Goal: Information Seeking & Learning: Learn about a topic

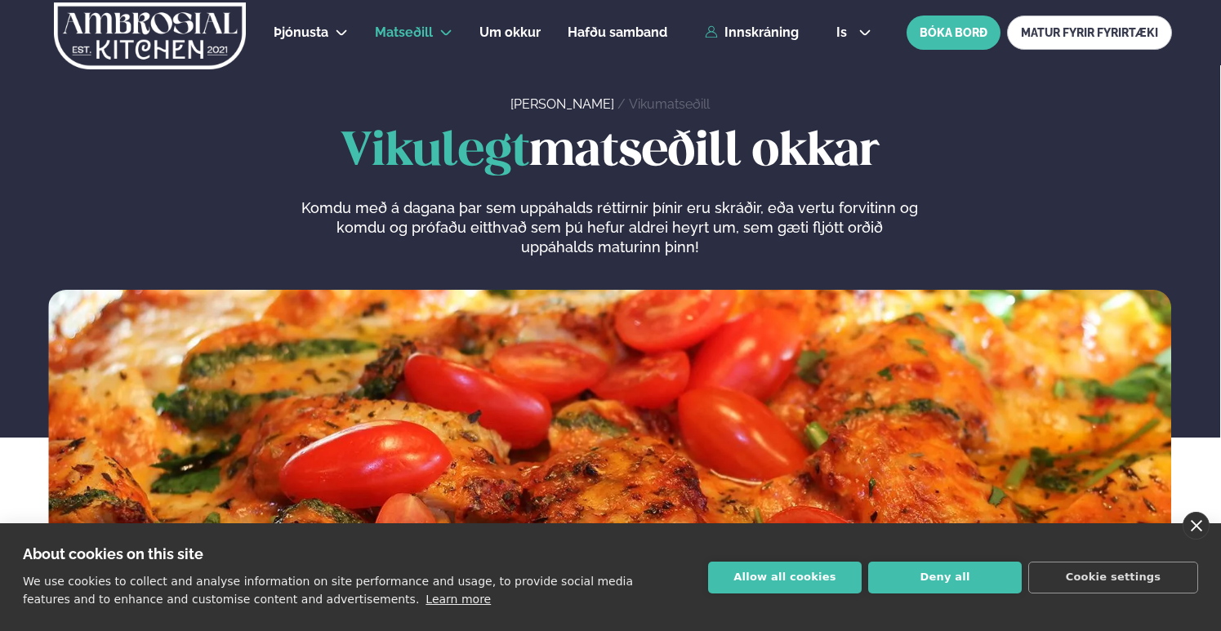
click at [1195, 528] on link "close" at bounding box center [1196, 526] width 27 height 28
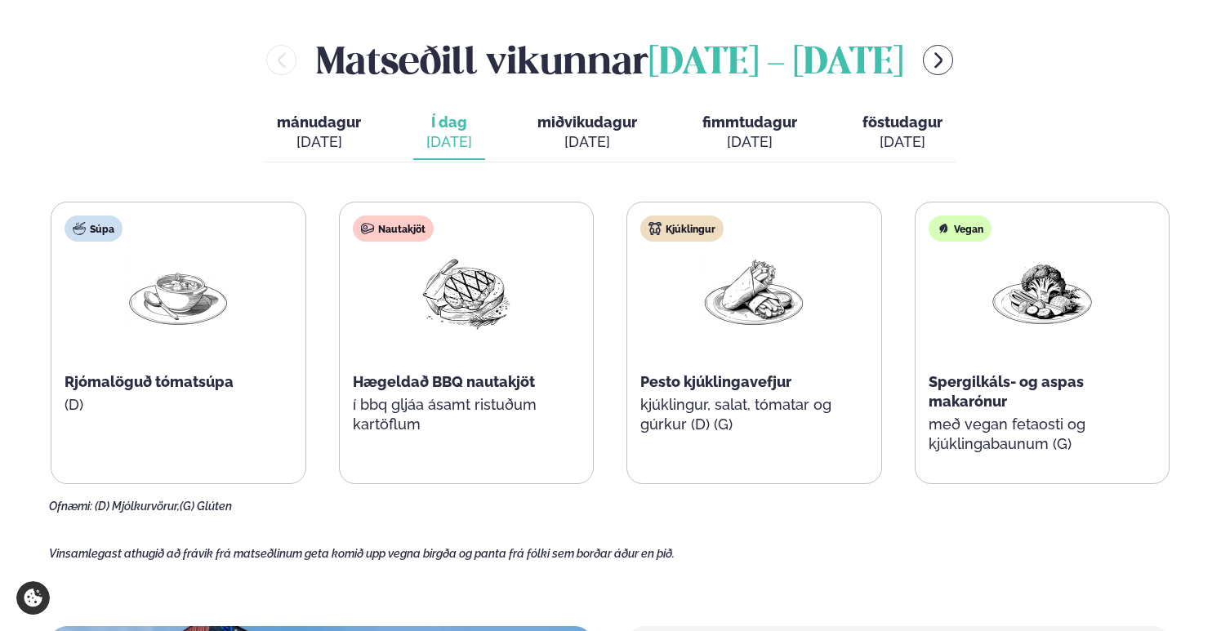
scroll to position [689, 0]
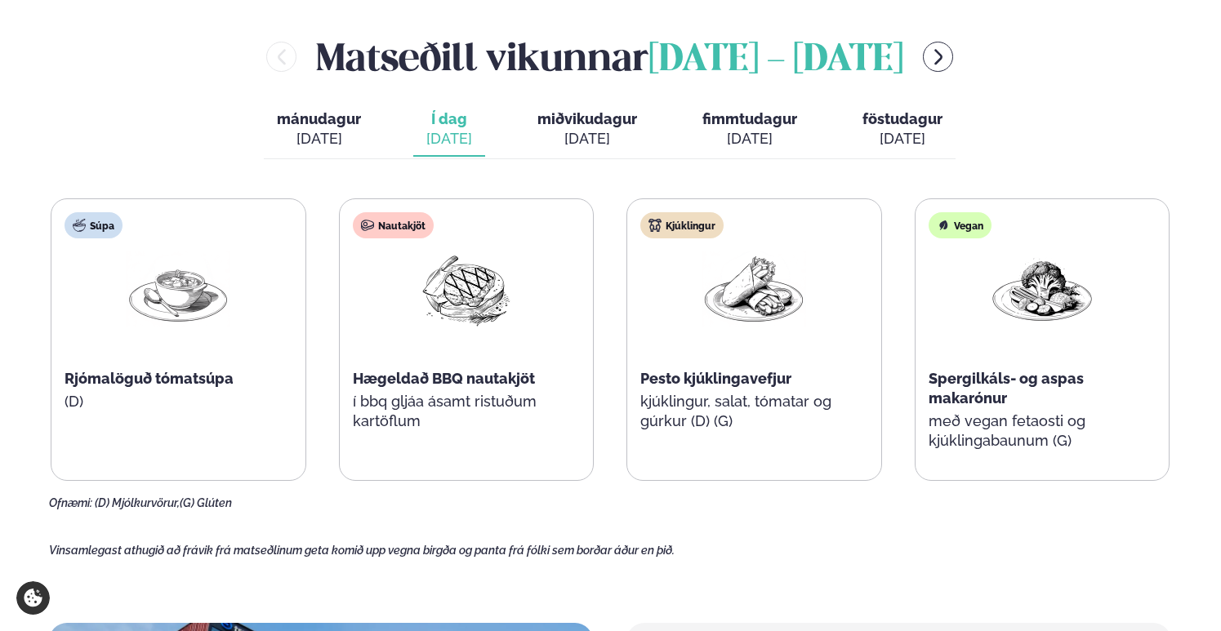
click at [566, 127] on span "miðvikudagur" at bounding box center [588, 118] width 100 height 17
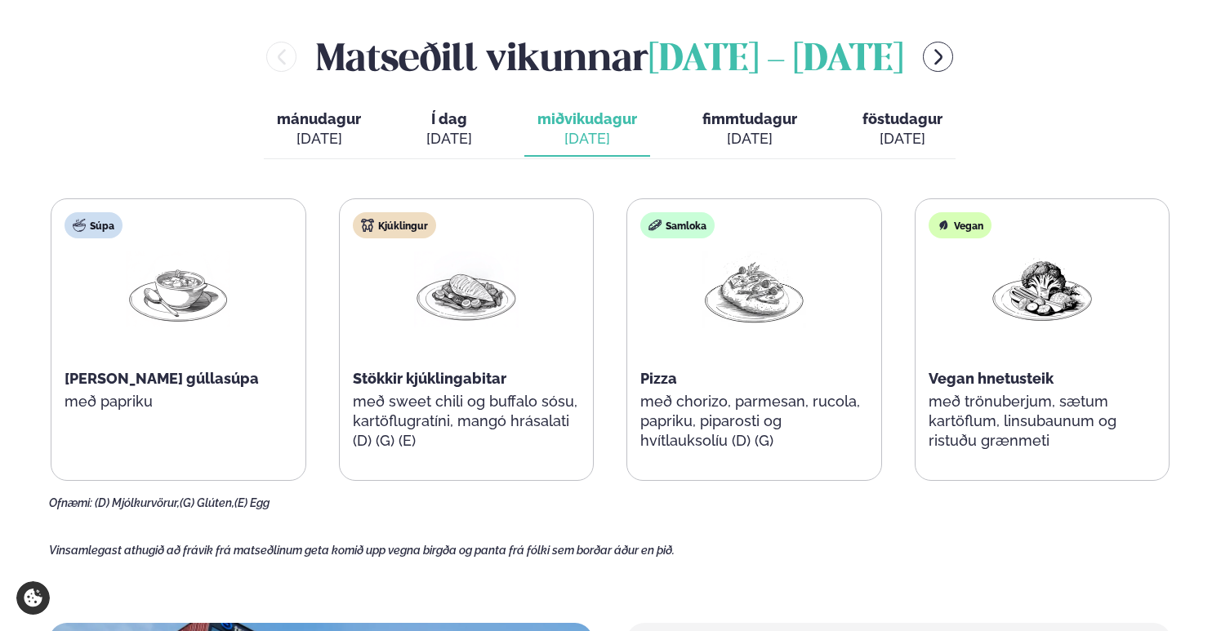
click at [715, 122] on span "fimmtudagur" at bounding box center [750, 118] width 95 height 17
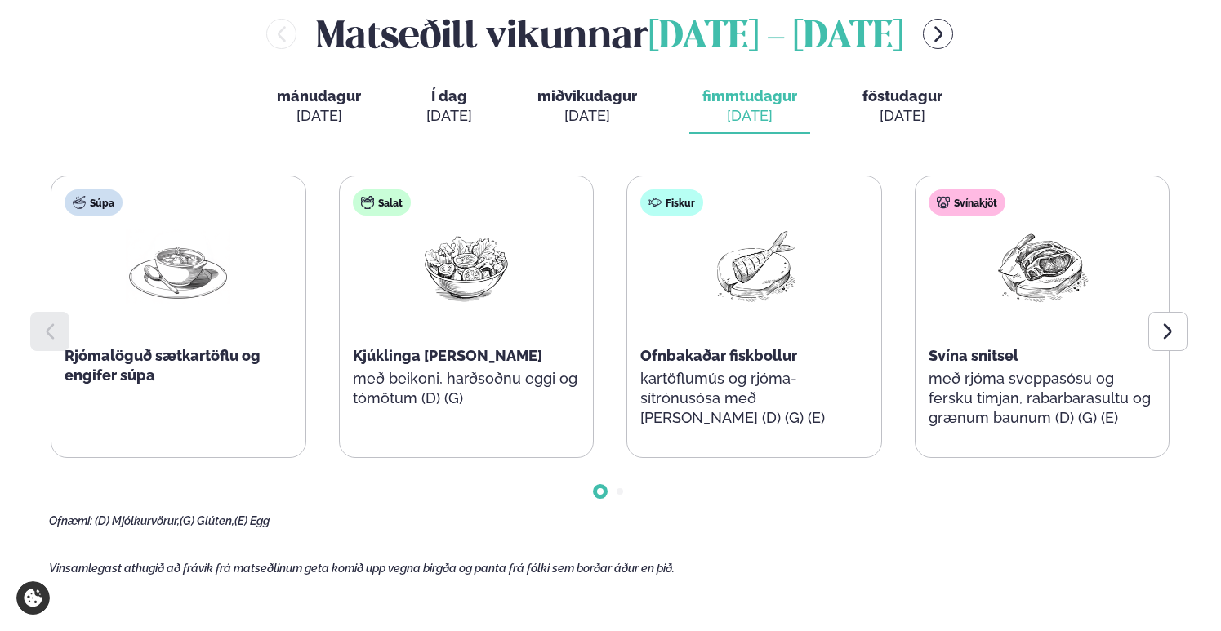
scroll to position [726, 0]
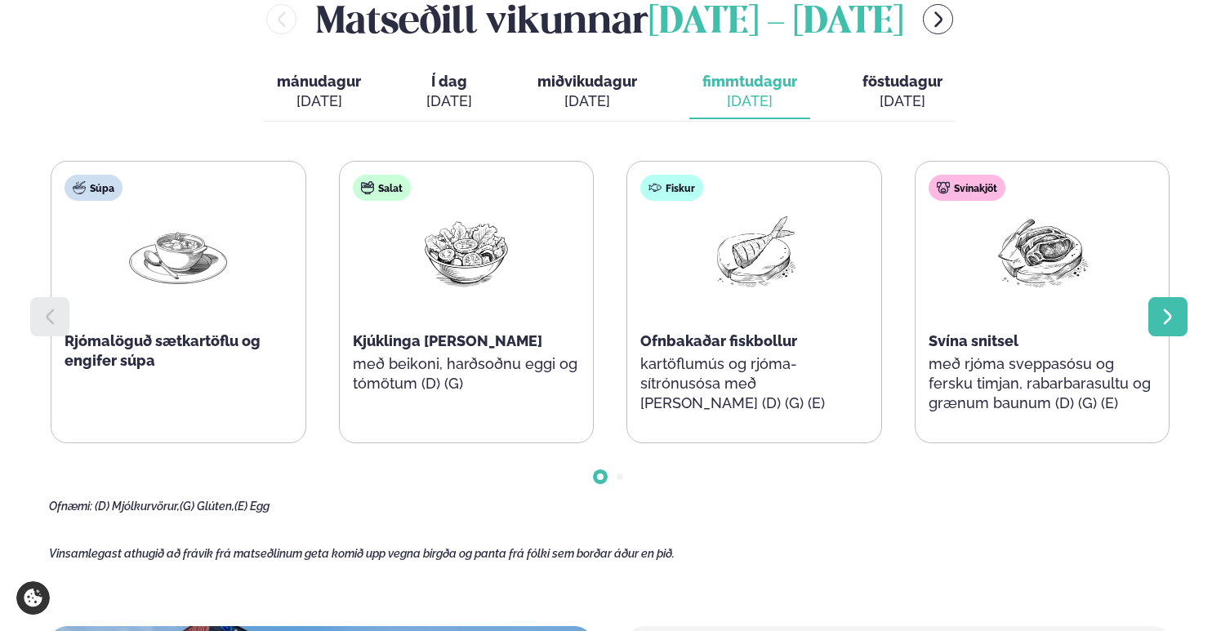
click at [1186, 306] on div at bounding box center [1168, 316] width 39 height 39
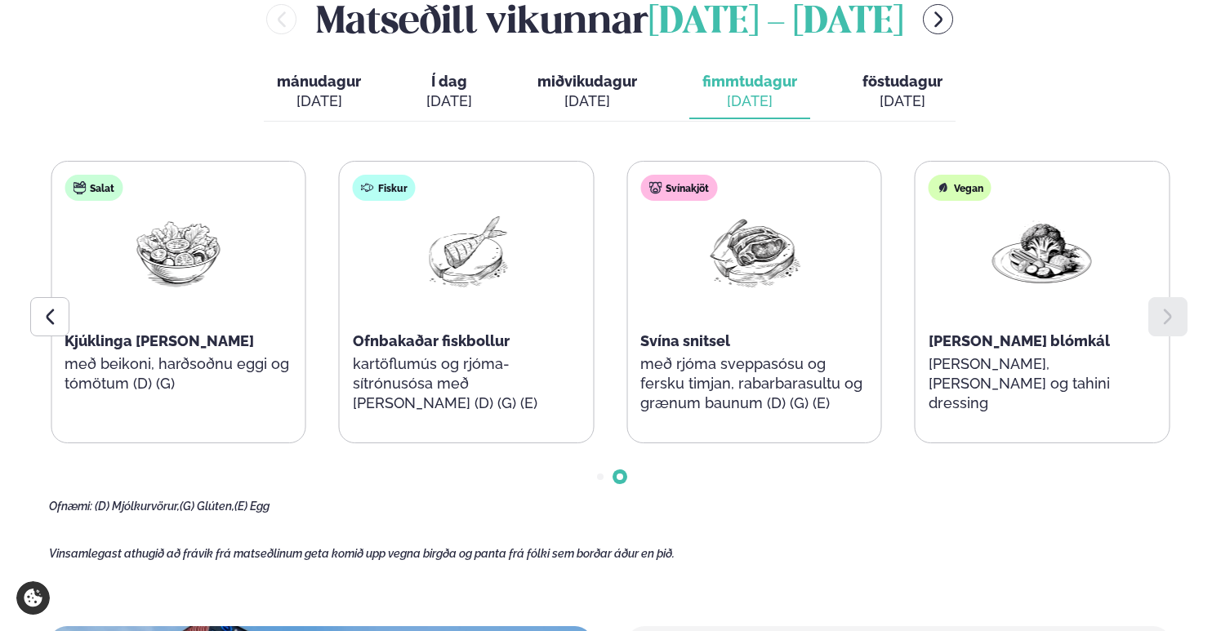
click at [892, 91] on div "[DATE]" at bounding box center [903, 101] width 80 height 20
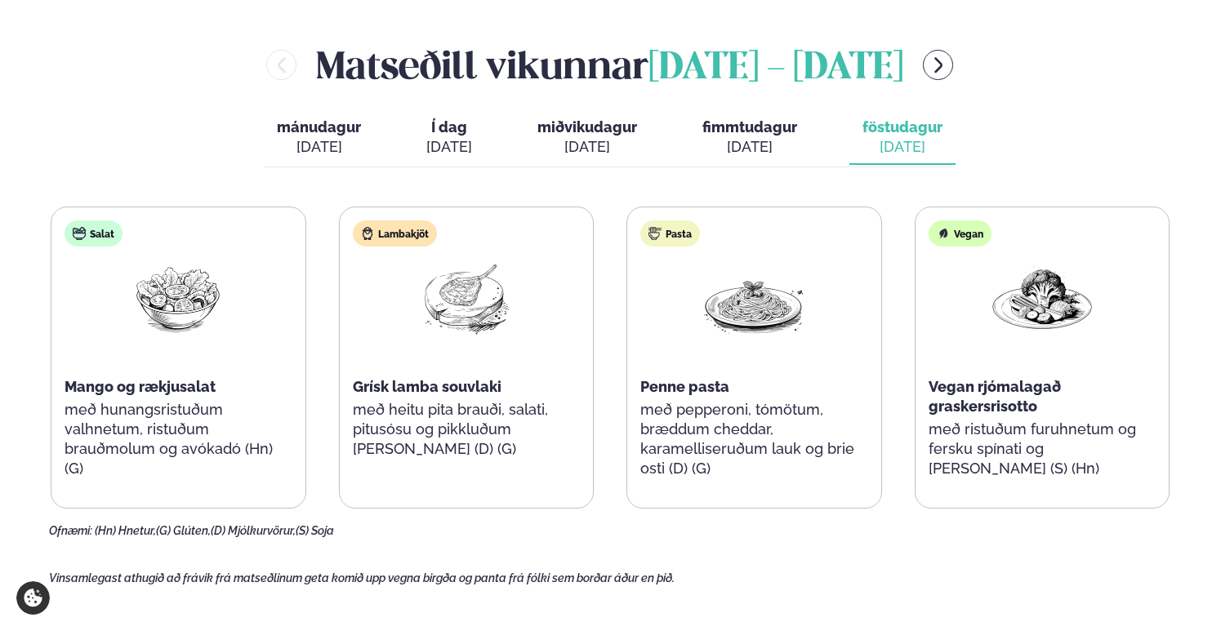
scroll to position [652, 0]
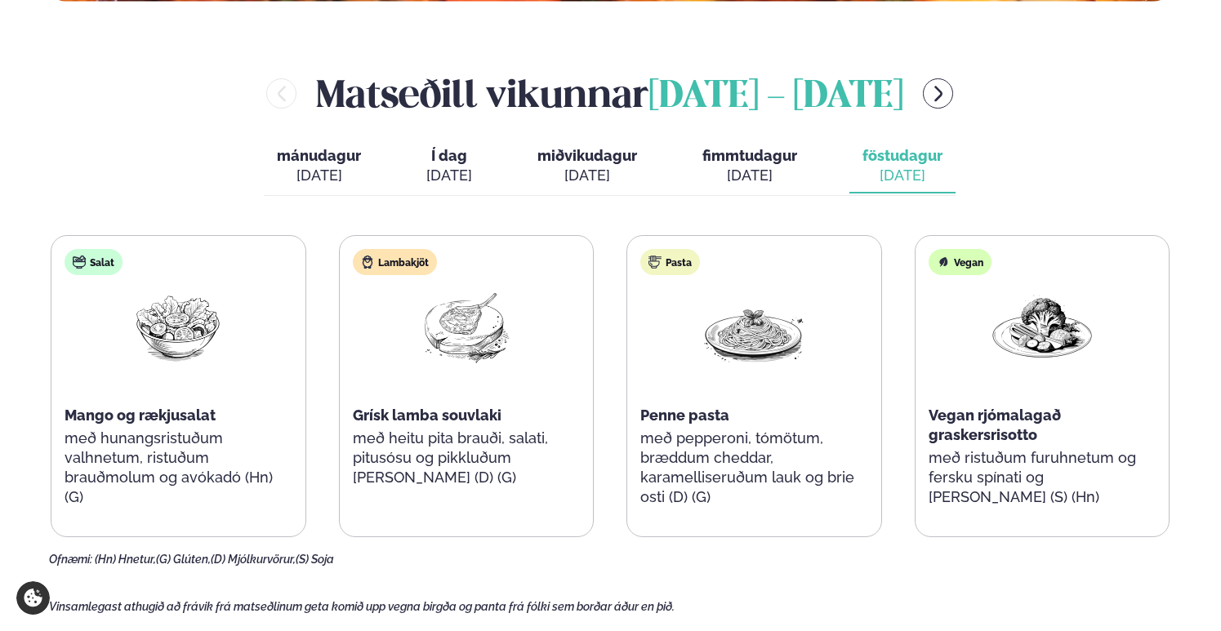
click at [453, 151] on span "Í dag" at bounding box center [449, 156] width 46 height 20
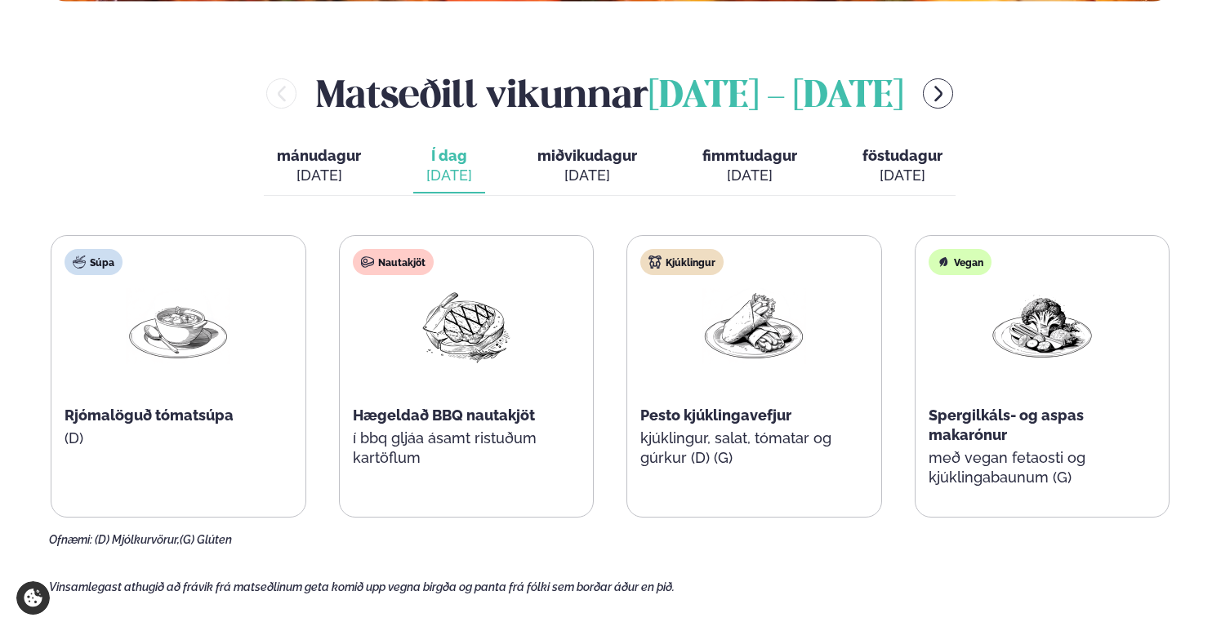
click at [296, 149] on span "mánudagur" at bounding box center [319, 155] width 84 height 17
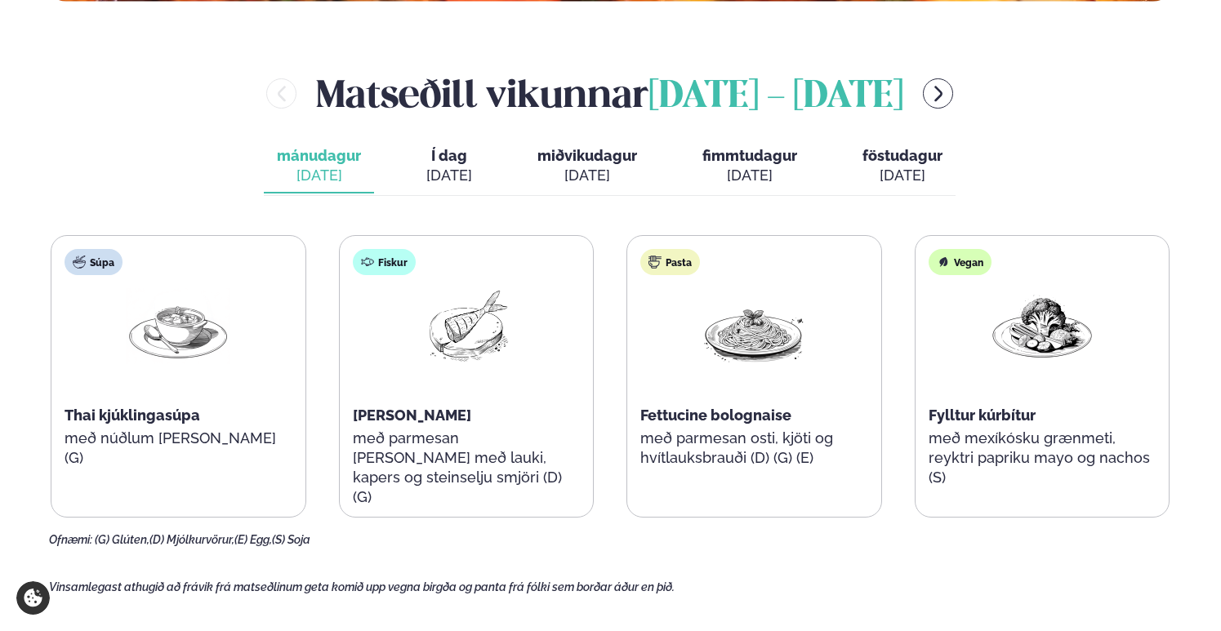
click at [452, 158] on span "Í dag" at bounding box center [449, 156] width 46 height 20
